Goal: Task Accomplishment & Management: Manage account settings

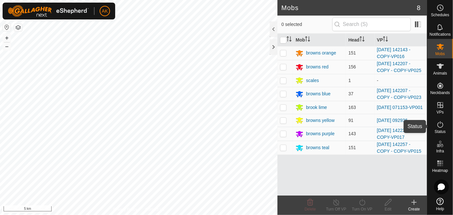
click at [443, 125] on icon at bounding box center [441, 125] width 8 height 8
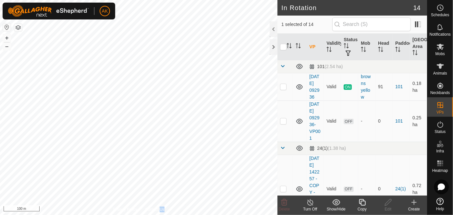
checkbox input "true"
checkbox input "false"
click at [281, 200] on icon at bounding box center [284, 203] width 8 height 8
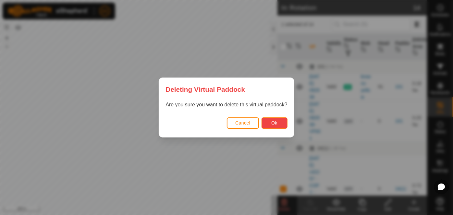
click at [281, 121] on button "Ok" at bounding box center [275, 123] width 26 height 11
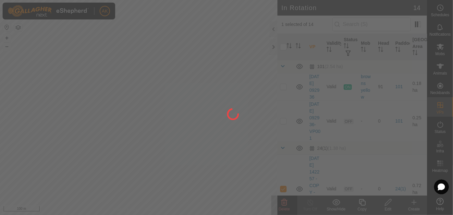
checkbox input "false"
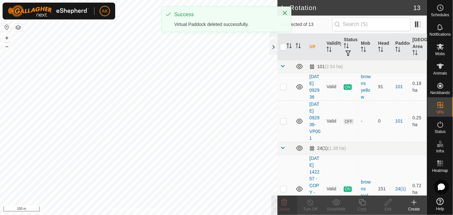
click at [226, 215] on html "AK Schedules Notifications Mobs Animals Neckbands VPs Status Infra Heatmap Help…" at bounding box center [226, 107] width 453 height 215
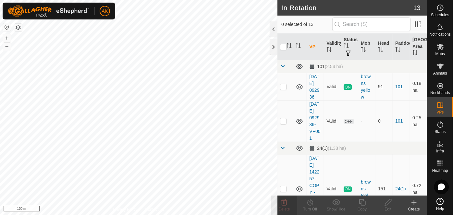
checkbox input "true"
checkbox input "false"
click at [284, 200] on icon at bounding box center [284, 202] width 6 height 6
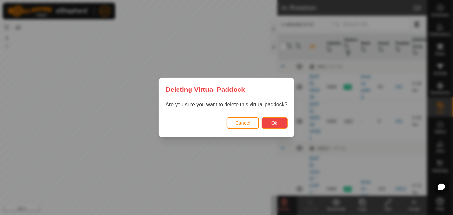
click at [278, 124] on button "Ok" at bounding box center [275, 123] width 26 height 11
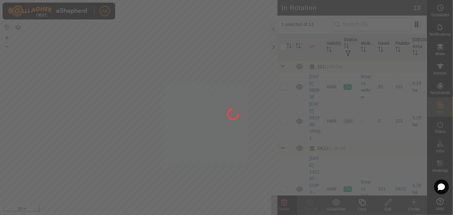
checkbox input "false"
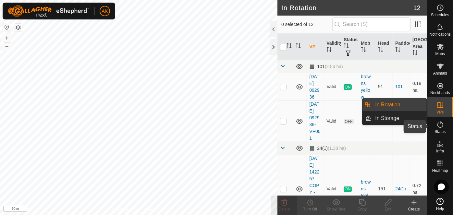
click at [442, 125] on icon at bounding box center [441, 125] width 8 height 8
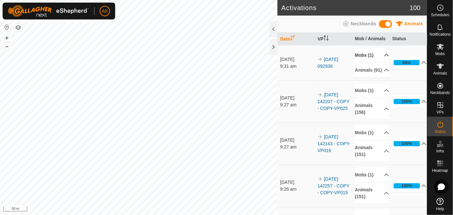
click at [365, 53] on p-accordion-header "Mobs (1)" at bounding box center [372, 55] width 34 height 15
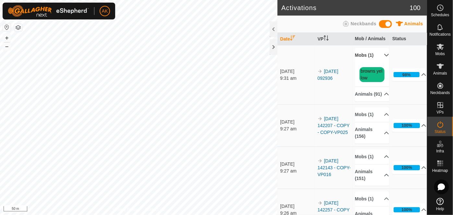
click at [365, 53] on p-accordion-header "Mobs (1)" at bounding box center [372, 55] width 34 height 15
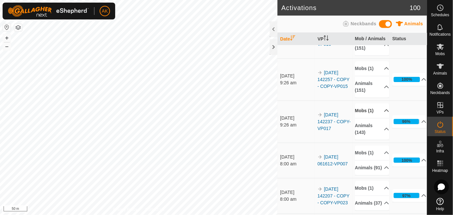
scroll to position [118, 0]
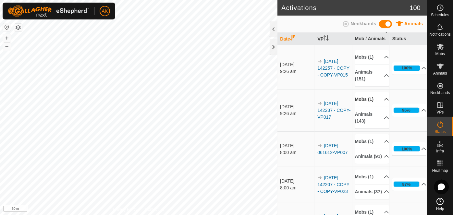
click at [366, 104] on p-accordion-header "Mobs (1)" at bounding box center [372, 99] width 34 height 15
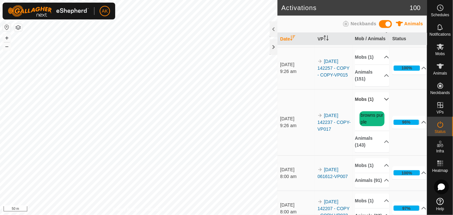
click at [366, 104] on p-accordion-header "Mobs (1)" at bounding box center [372, 99] width 34 height 15
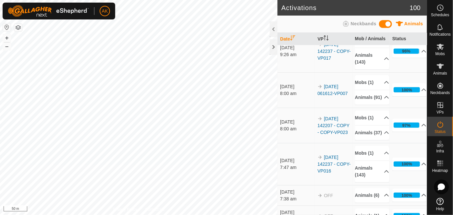
scroll to position [206, 0]
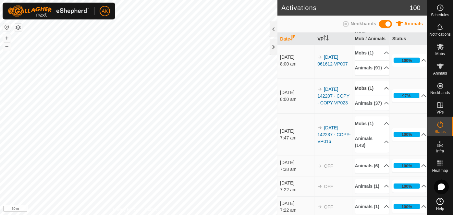
click at [367, 96] on p-accordion-header "Mobs (1)" at bounding box center [372, 88] width 34 height 15
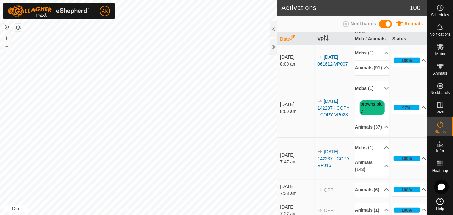
click at [367, 96] on p-accordion-header "Mobs (1)" at bounding box center [372, 88] width 34 height 15
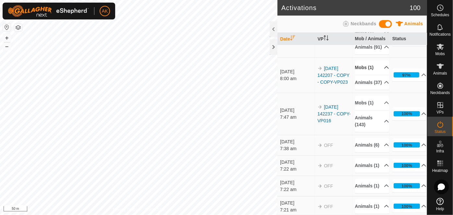
scroll to position [236, 0]
